Goal: Task Accomplishment & Management: Use online tool/utility

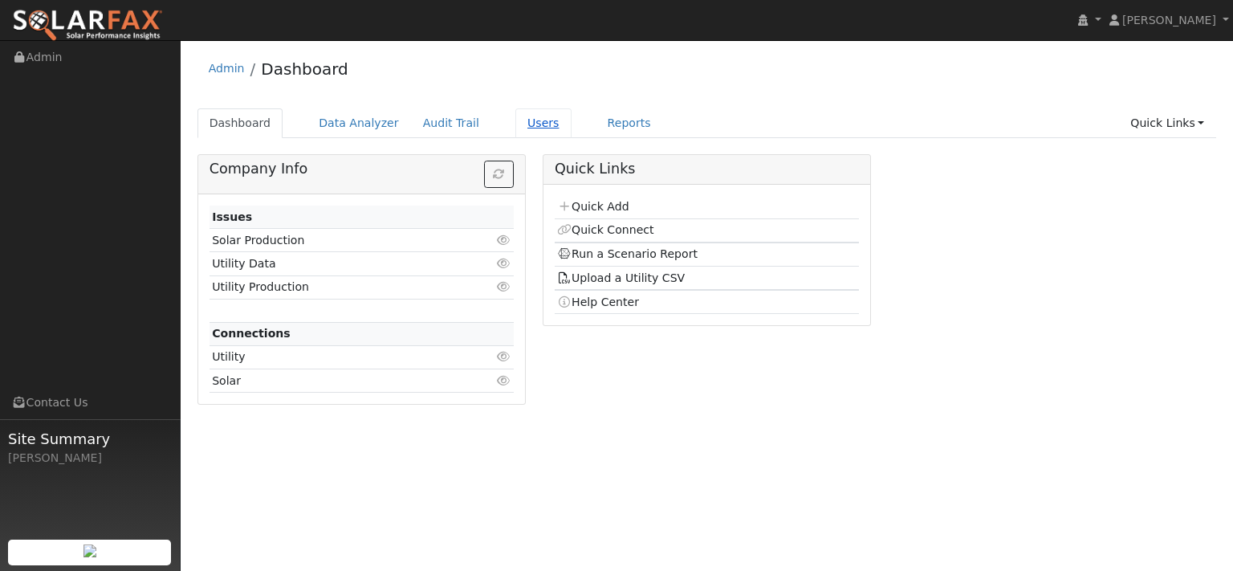
click at [571, 131] on link "Users" at bounding box center [543, 123] width 56 height 30
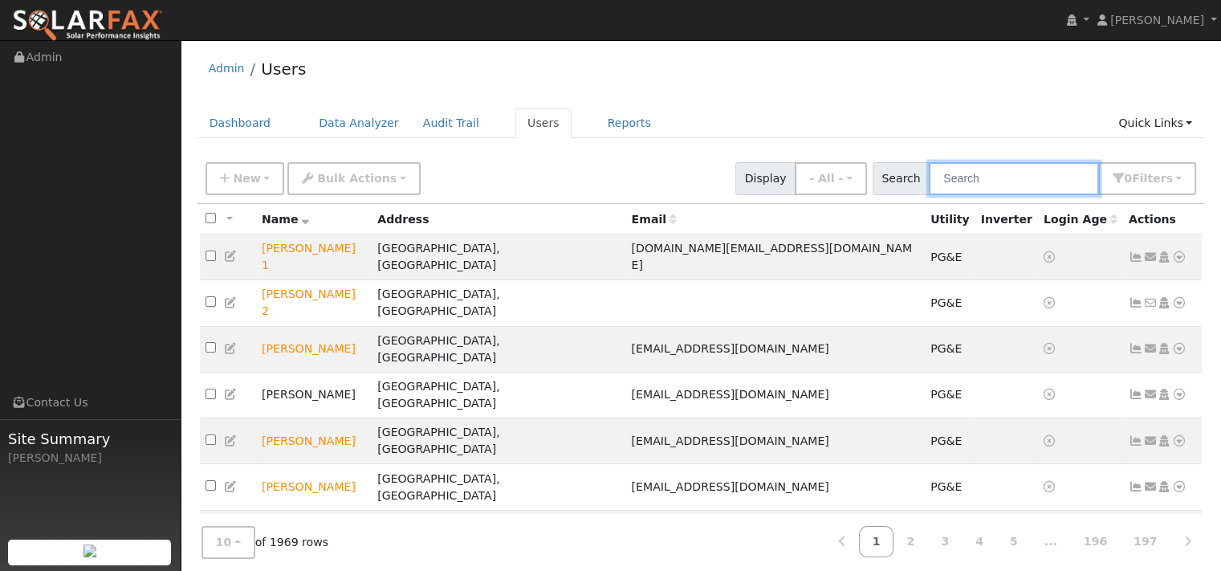
click at [929, 193] on input "text" at bounding box center [1014, 178] width 170 height 33
paste input "Gautham Darapanen"
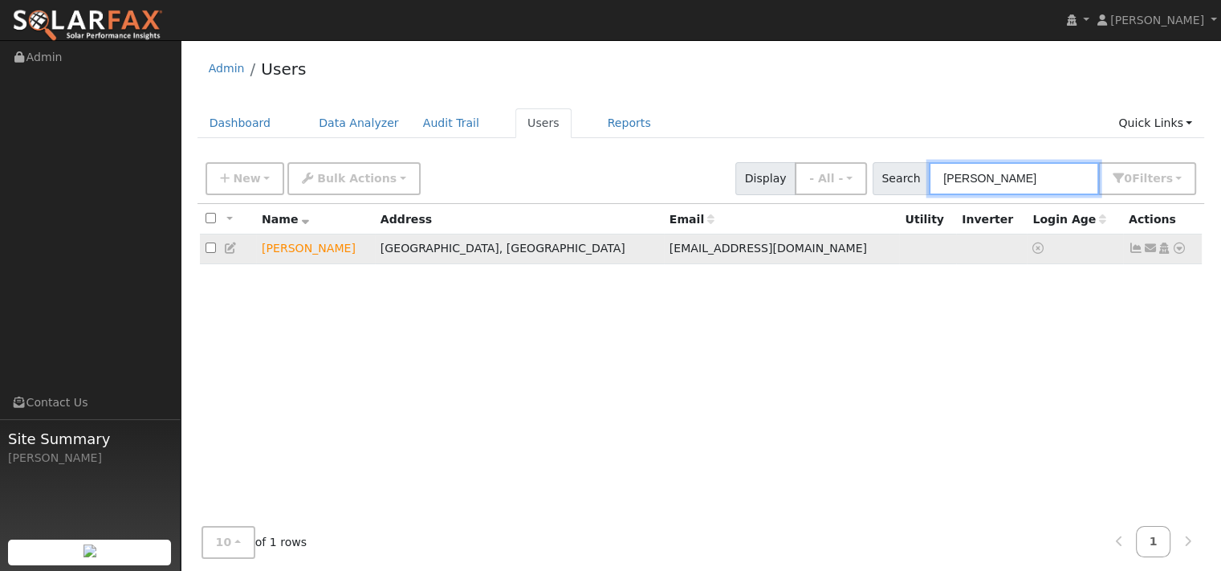
type input "Gautham Darapanen"
click at [1172, 254] on icon at bounding box center [1179, 247] width 14 height 11
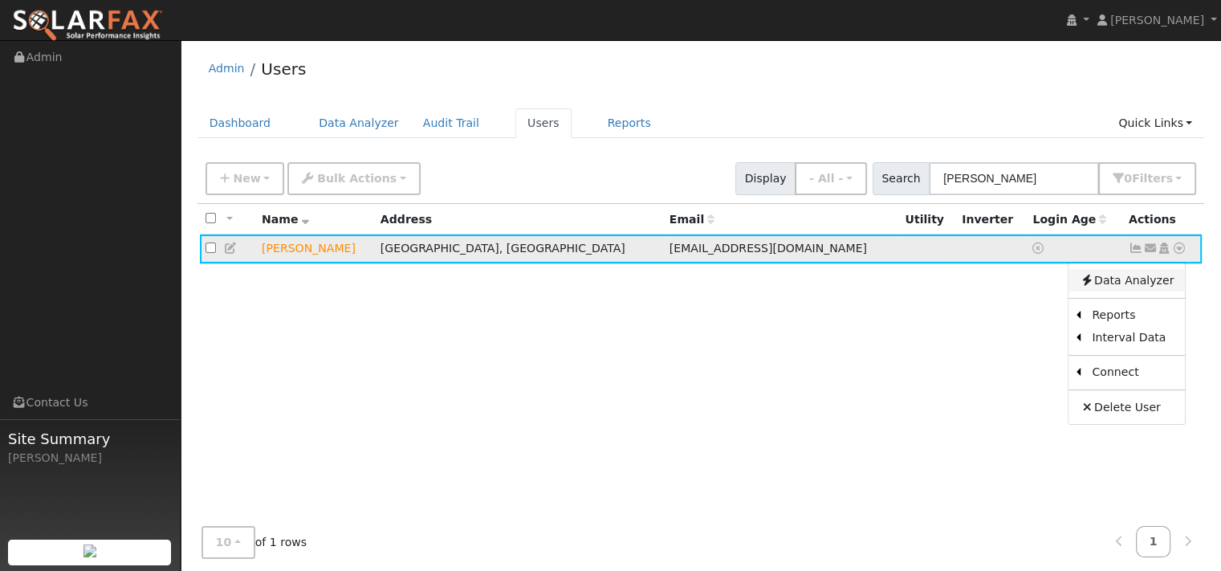
click at [1143, 291] on link "Data Analyzer" at bounding box center [1126, 280] width 116 height 22
